Goal: Task Accomplishment & Management: Complete application form

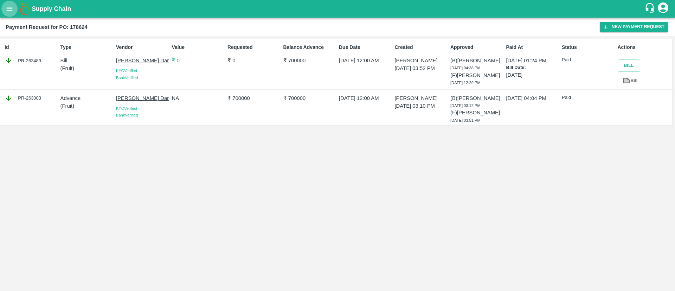
click at [12, 11] on icon "open drawer" at bounding box center [10, 9] width 8 height 8
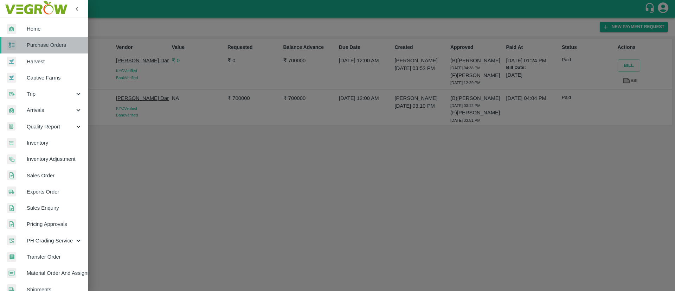
click at [53, 38] on link "Purchase Orders" at bounding box center [44, 45] width 88 height 16
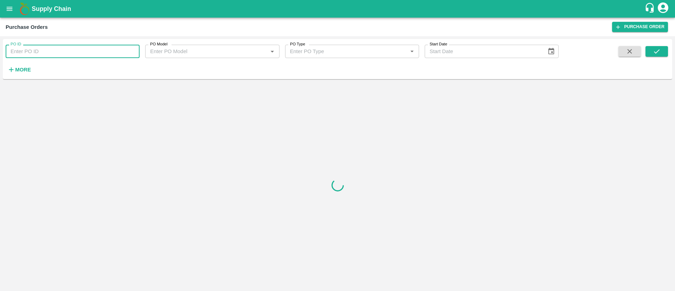
click at [45, 52] on input "PO ID" at bounding box center [73, 51] width 134 height 13
paste input "180300"
click at [656, 47] on button "submit" at bounding box center [657, 51] width 23 height 11
click at [45, 52] on input "180300" at bounding box center [73, 51] width 134 height 13
click at [661, 50] on icon "submit" at bounding box center [657, 51] width 8 height 8
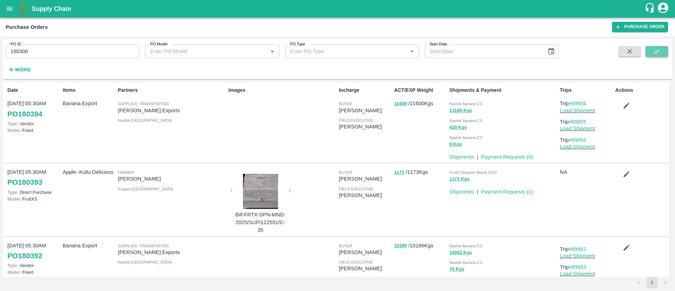
click at [651, 51] on button "submit" at bounding box center [657, 51] width 23 height 11
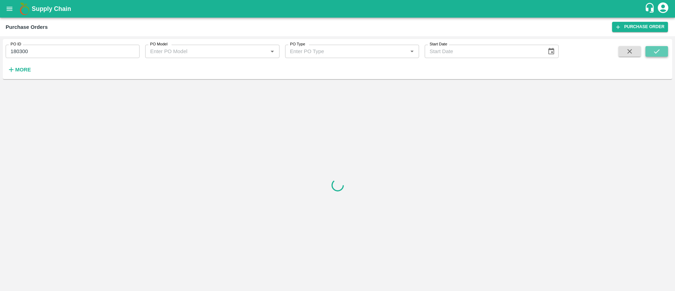
click at [659, 51] on icon "submit" at bounding box center [657, 51] width 8 height 8
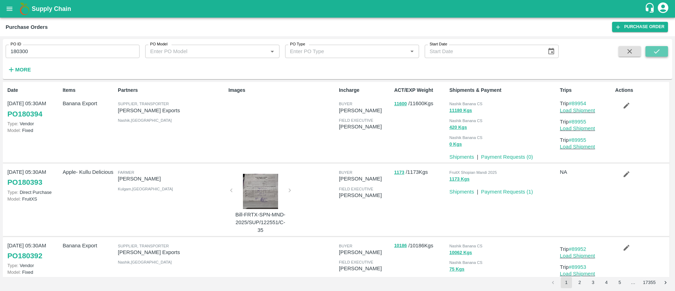
click at [646, 49] on button "submit" at bounding box center [657, 51] width 23 height 11
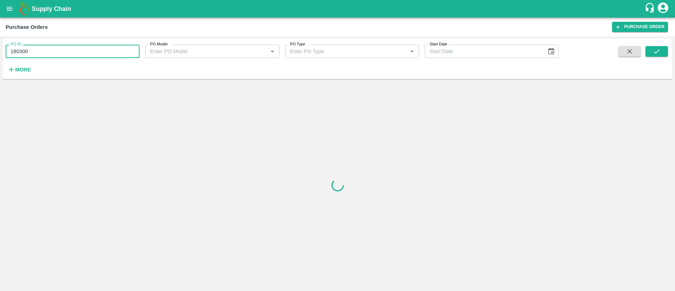
click at [50, 50] on input "180300" at bounding box center [73, 51] width 134 height 13
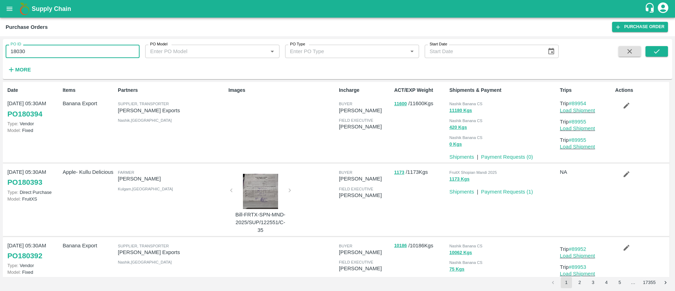
type input "180300"
click at [649, 51] on button "submit" at bounding box center [657, 51] width 23 height 11
click at [654, 50] on icon "submit" at bounding box center [657, 51] width 8 height 8
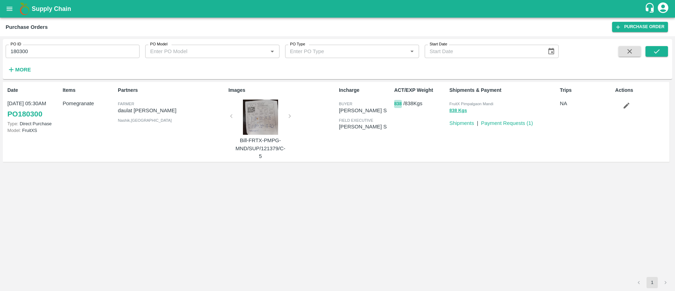
click at [398, 101] on button "838" at bounding box center [398, 104] width 8 height 8
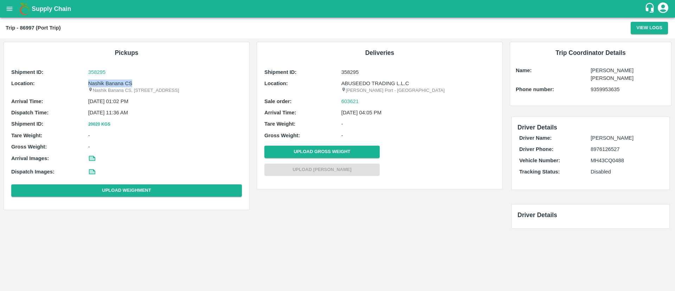
click at [11, 8] on icon "open drawer" at bounding box center [10, 9] width 6 height 4
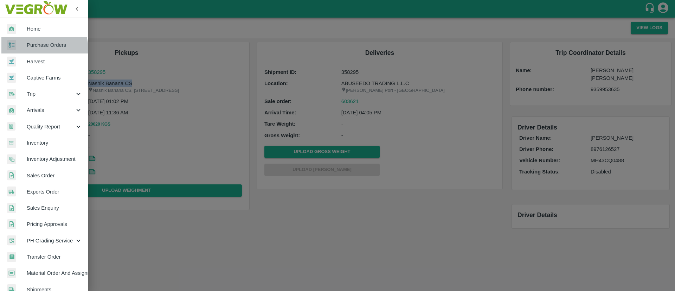
click at [39, 49] on span "Purchase Orders" at bounding box center [55, 45] width 56 height 8
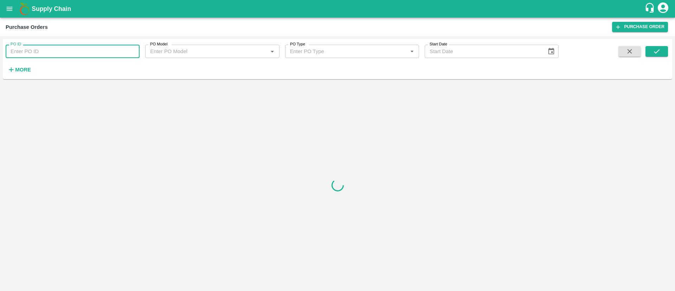
click at [48, 54] on input "PO ID" at bounding box center [73, 51] width 134 height 13
paste input "177544"
click at [657, 48] on icon "submit" at bounding box center [657, 51] width 8 height 8
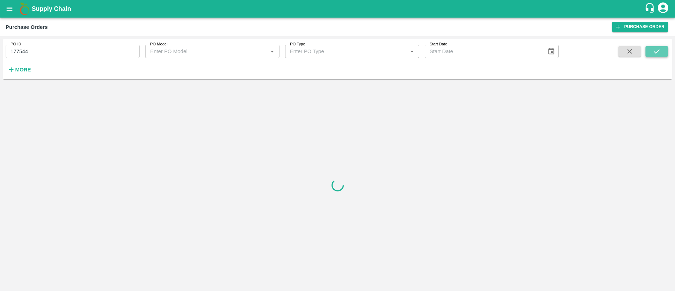
click at [657, 48] on icon "submit" at bounding box center [657, 51] width 8 height 8
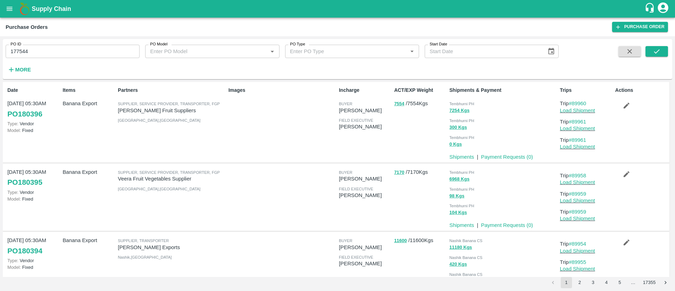
click at [526, 38] on div "PO ID 177544 PO ID PO Model PO Model   * PO Type PO Type   * Start Date Start D…" at bounding box center [337, 163] width 675 height 255
drag, startPoint x: 526, startPoint y: 38, endPoint x: 656, endPoint y: 52, distance: 131.2
click at [656, 52] on icon "submit" at bounding box center [657, 51] width 8 height 8
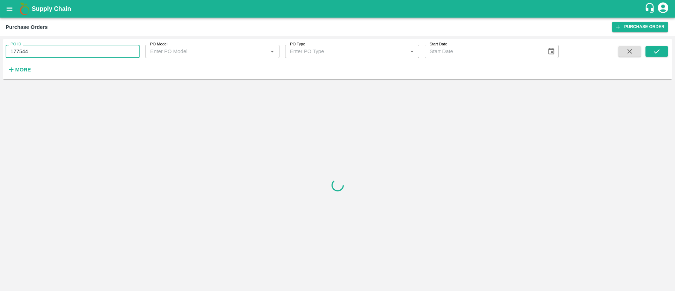
click at [58, 51] on input "177544" at bounding box center [73, 51] width 134 height 13
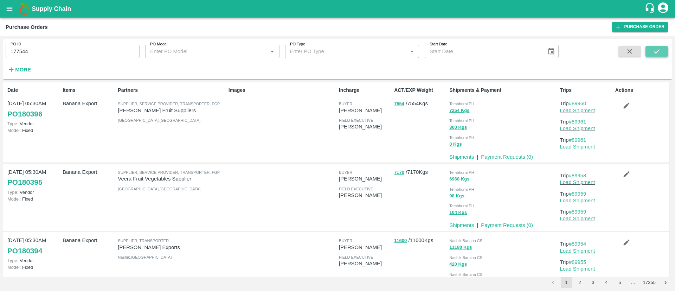
click at [650, 51] on button "submit" at bounding box center [657, 51] width 23 height 11
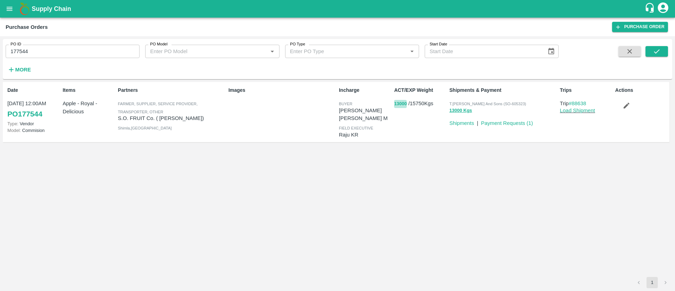
click at [402, 101] on button "13000" at bounding box center [400, 104] width 13 height 8
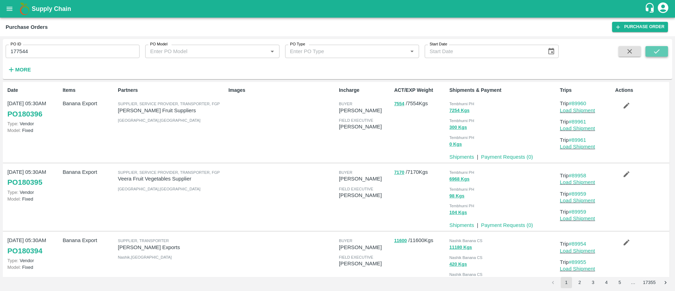
click at [652, 50] on button "submit" at bounding box center [657, 51] width 23 height 11
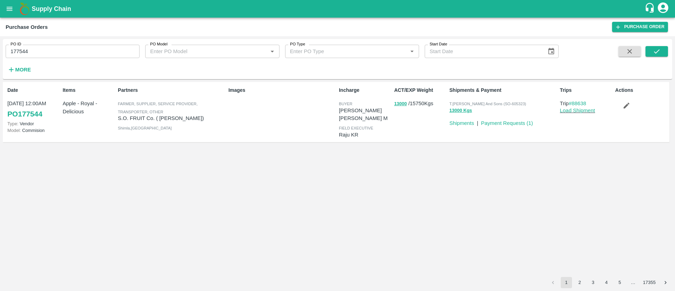
click at [86, 45] on input "177544" at bounding box center [73, 51] width 134 height 13
paste input "text"
click at [86, 45] on input "169704" at bounding box center [73, 51] width 134 height 13
type input "169704"
click at [662, 52] on button "submit" at bounding box center [657, 51] width 23 height 11
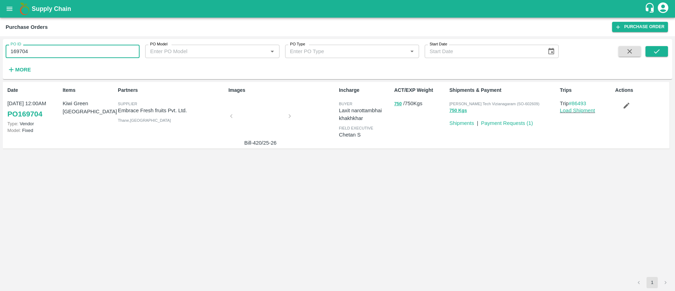
click at [28, 52] on input "169704" at bounding box center [73, 51] width 134 height 13
click at [651, 53] on button "submit" at bounding box center [657, 51] width 23 height 11
click at [400, 105] on button "750" at bounding box center [398, 104] width 8 height 8
click at [70, 53] on input "169704" at bounding box center [73, 51] width 134 height 13
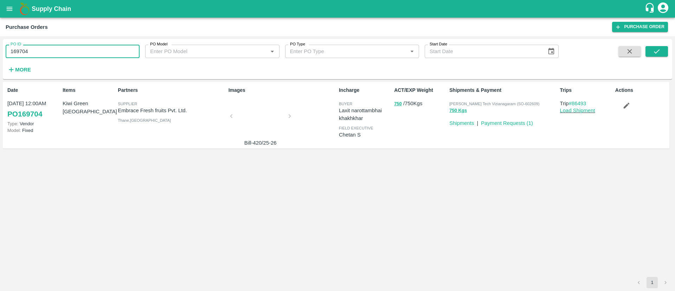
paste input "text"
click at [70, 53] on input "170803" at bounding box center [73, 51] width 134 height 13
type input "170803"
click at [661, 55] on button "submit" at bounding box center [657, 51] width 23 height 11
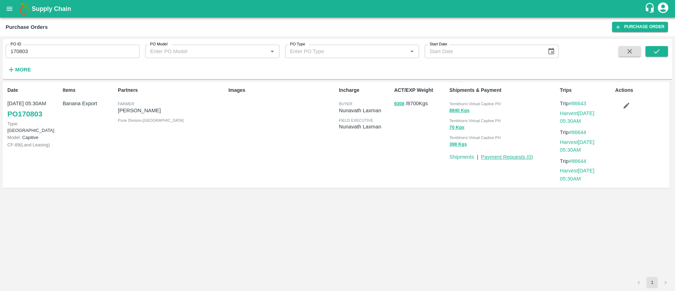
click at [523, 156] on link "Payment Requests ( 0 )" at bounding box center [507, 157] width 52 height 6
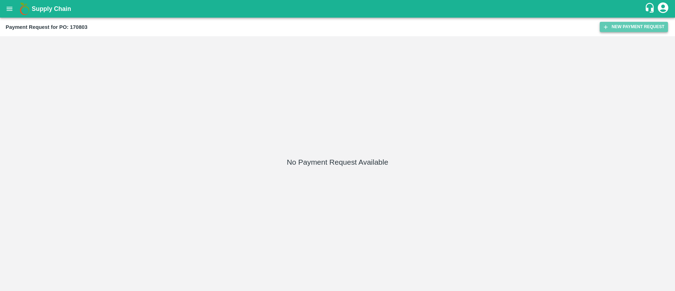
click at [620, 24] on button "New Payment Request" at bounding box center [634, 27] width 68 height 10
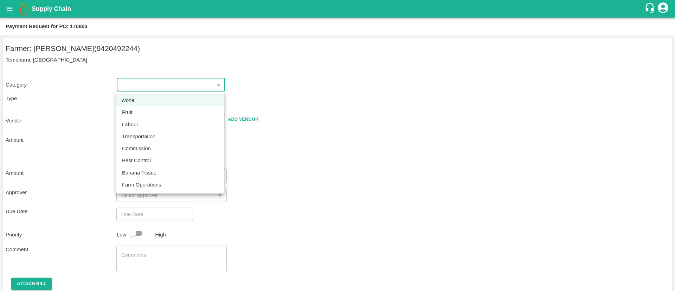
click at [137, 89] on body "Supply Chain Payment Request for PO: 170803 Farmer: [PERSON_NAME] (9420492244) …" at bounding box center [337, 145] width 675 height 291
click at [142, 109] on div "Fruit" at bounding box center [170, 112] width 97 height 8
type input "1"
radio input "true"
type input "[PERSON_NAME] - 9420492244([PERSON_NAME])"
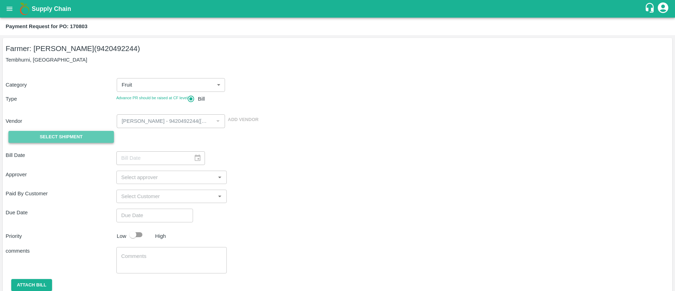
click at [92, 135] on button "Select Shipment" at bounding box center [60, 137] width 105 height 12
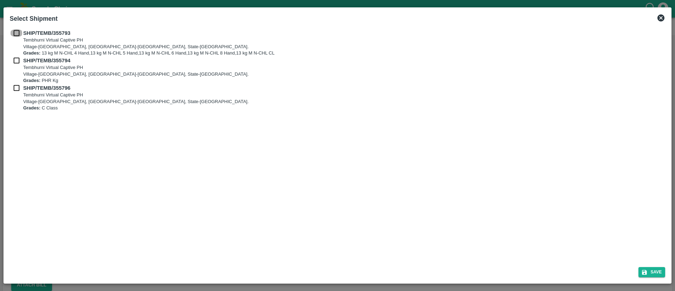
click at [20, 32] on input "checkbox" at bounding box center [16, 33] width 13 height 8
checkbox input "true"
click at [17, 59] on input "checkbox" at bounding box center [16, 61] width 13 height 8
checkbox input "true"
click at [15, 88] on input "checkbox" at bounding box center [16, 88] width 13 height 8
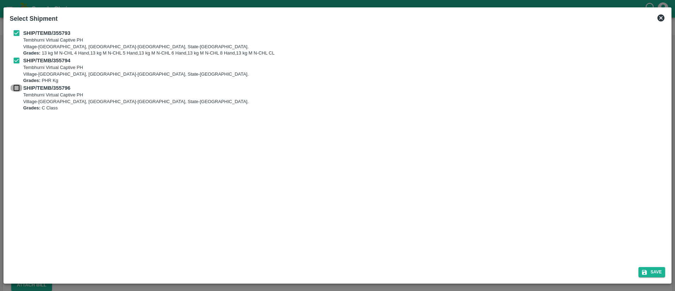
checkbox input "true"
click at [649, 269] on button "Save" at bounding box center [652, 272] width 27 height 10
type input "[DATE]"
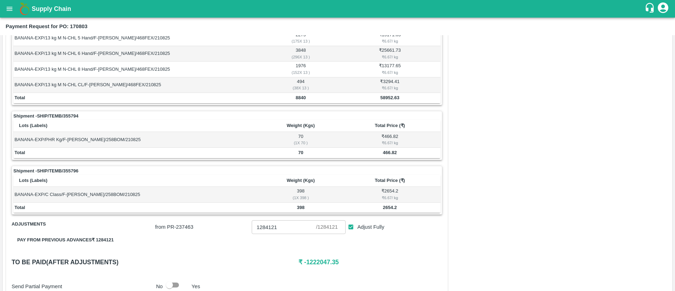
scroll to position [153, 0]
